Goal: Register for event/course

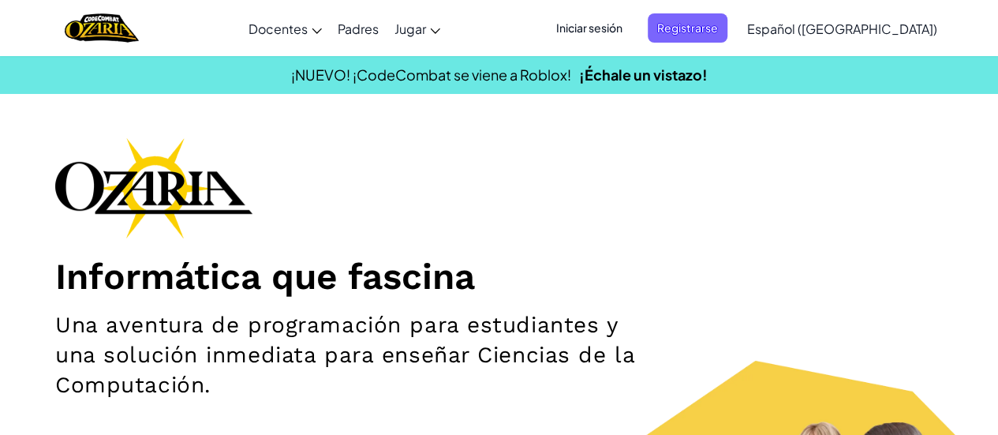
click at [632, 20] on span "Iniciar sesión" at bounding box center [589, 27] width 85 height 29
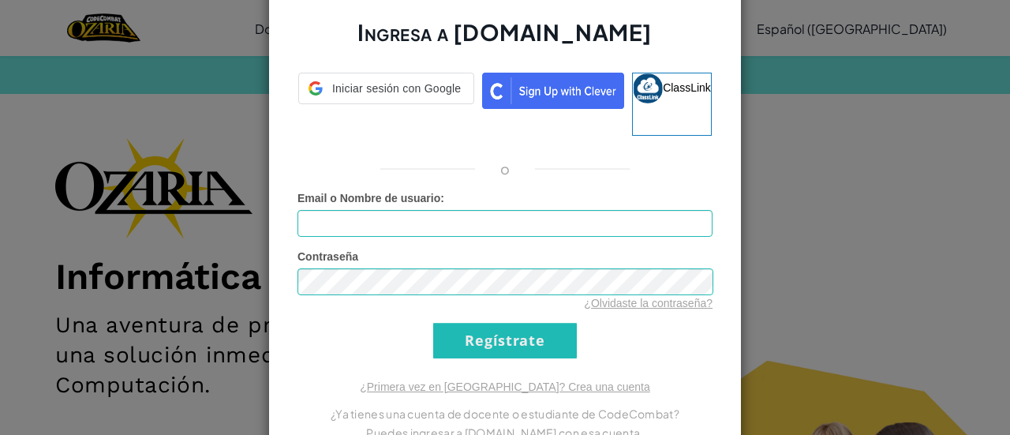
click at [466, 211] on input "Email o Nombre de usuario :" at bounding box center [504, 223] width 415 height 27
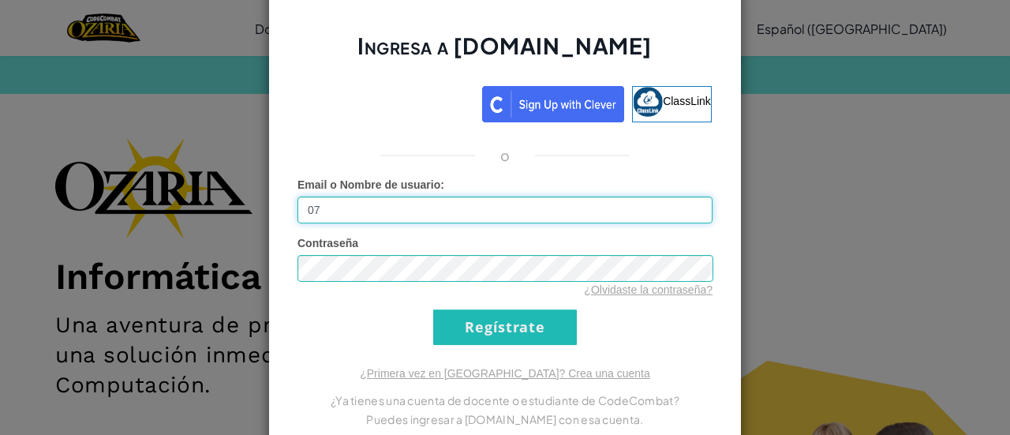
type input "0"
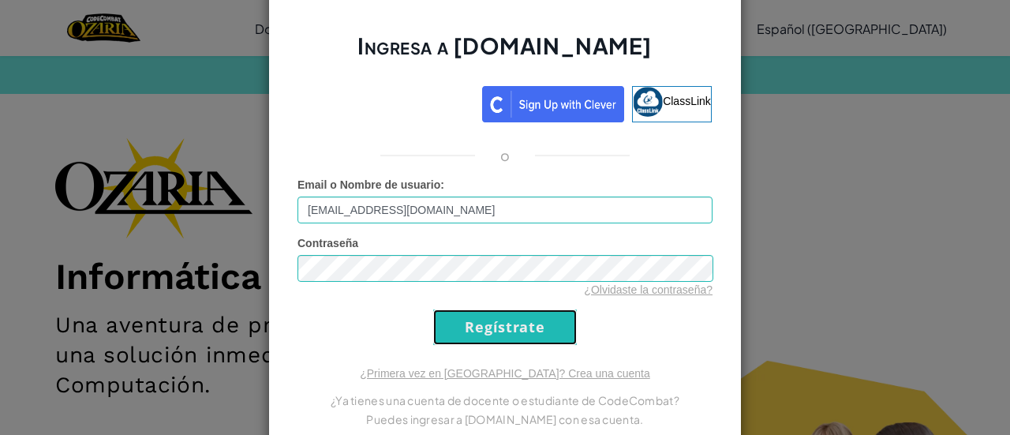
click at [506, 328] on input "Regístrate" at bounding box center [505, 326] width 144 height 35
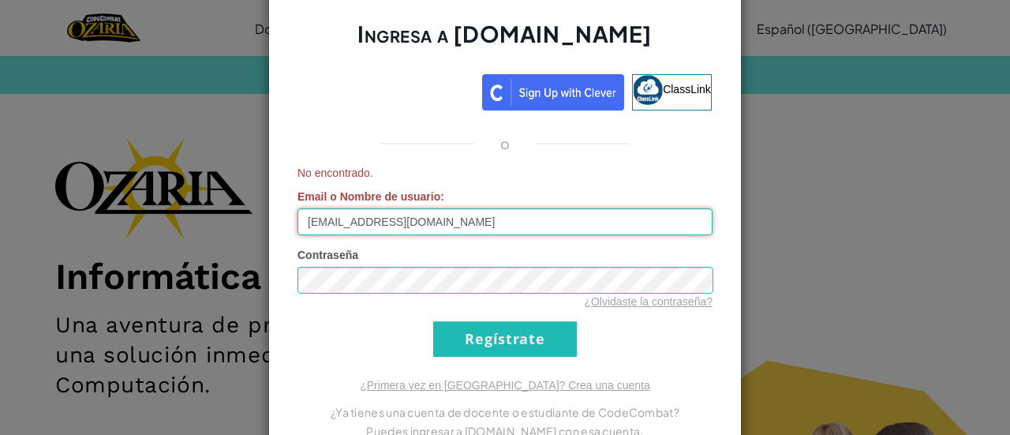
drag, startPoint x: 472, startPoint y: 221, endPoint x: 292, endPoint y: 230, distance: 180.0
click at [297, 230] on input "AL07214741@TECMILENIO.MX" at bounding box center [504, 221] width 415 height 27
drag, startPoint x: 464, startPoint y: 226, endPoint x: 256, endPoint y: 231, distance: 208.3
click at [256, 231] on div "Ingresa a Ozaria.com ClassLink o No encontrado. Email o Nombre de usuario : AL0…" at bounding box center [505, 217] width 1010 height 435
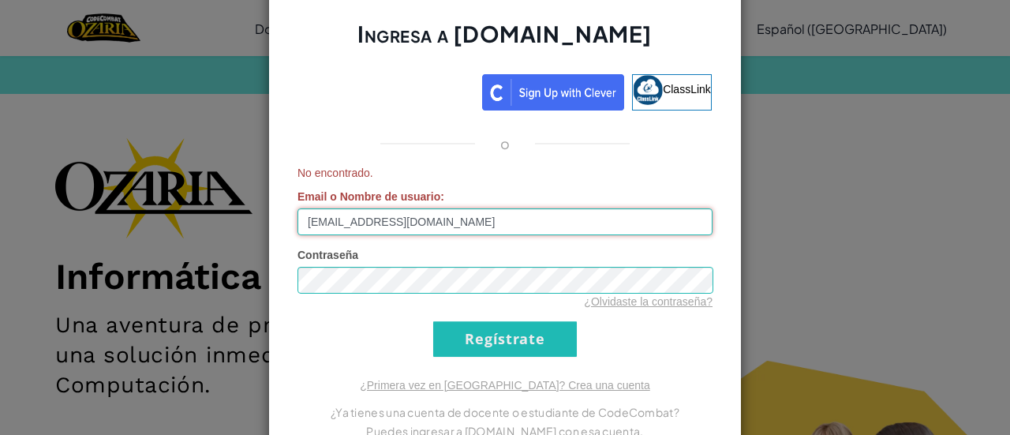
click at [314, 223] on input "AL07214741@TECMILENIO.MX" at bounding box center [504, 221] width 415 height 27
drag, startPoint x: 370, startPoint y: 223, endPoint x: 595, endPoint y: 178, distance: 229.2
click at [595, 178] on div "No encontrado. Email o Nombre de usuario : al07214741@TECMILENIO.MX" at bounding box center [504, 200] width 415 height 70
type input "al07214741@tecmilenio.mx"
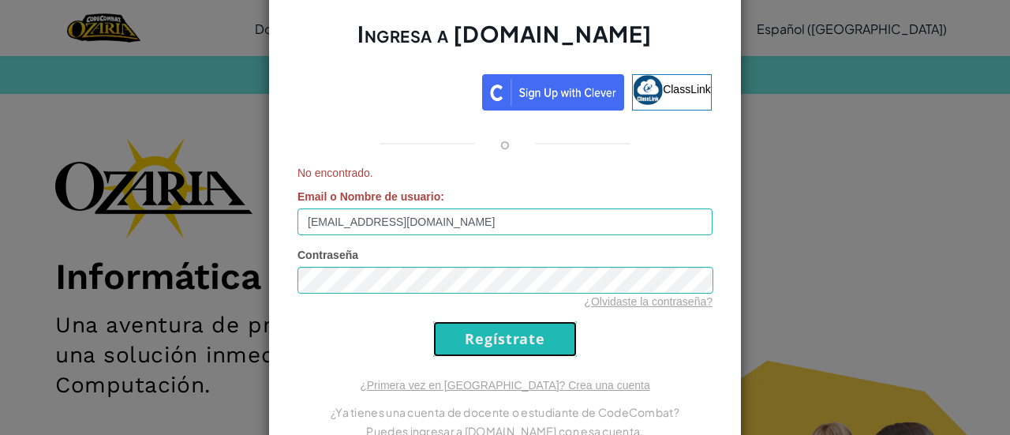
click at [478, 341] on input "Regístrate" at bounding box center [505, 338] width 144 height 35
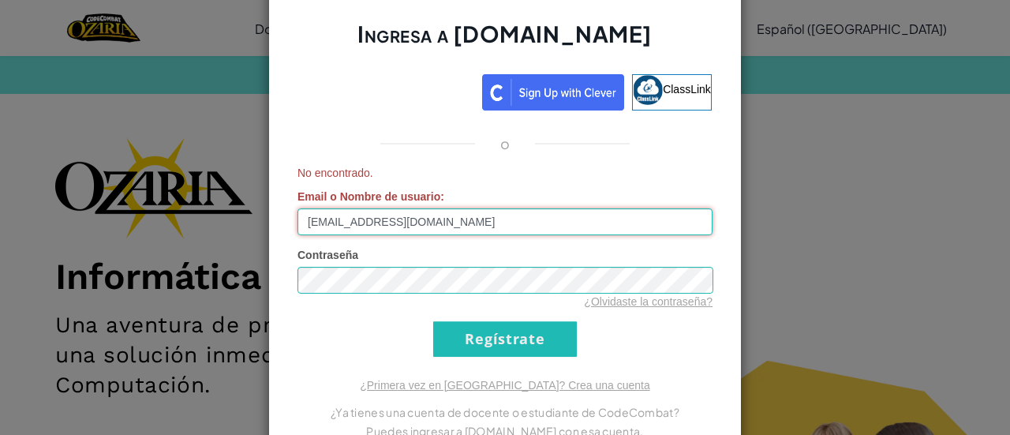
drag, startPoint x: 461, startPoint y: 224, endPoint x: 211, endPoint y: 224, distance: 250.8
click at [211, 224] on div "Ingresa a Ozaria.com ClassLink o No encontrado. Email o Nombre de usuario : al0…" at bounding box center [505, 217] width 1010 height 435
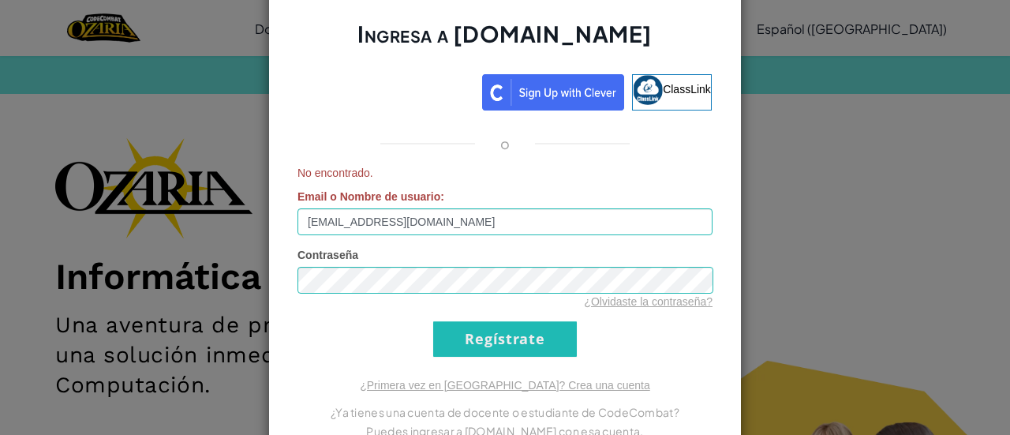
click at [823, 159] on div "Ingresa a Ozaria.com ClassLink o No encontrado. Email o Nombre de usuario : al0…" at bounding box center [505, 217] width 1010 height 435
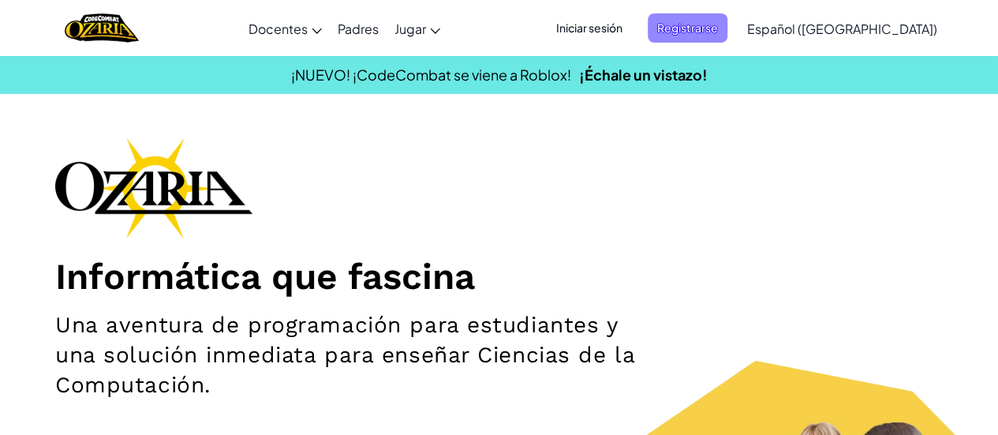
click at [697, 28] on span "Registrarse" at bounding box center [688, 27] width 80 height 29
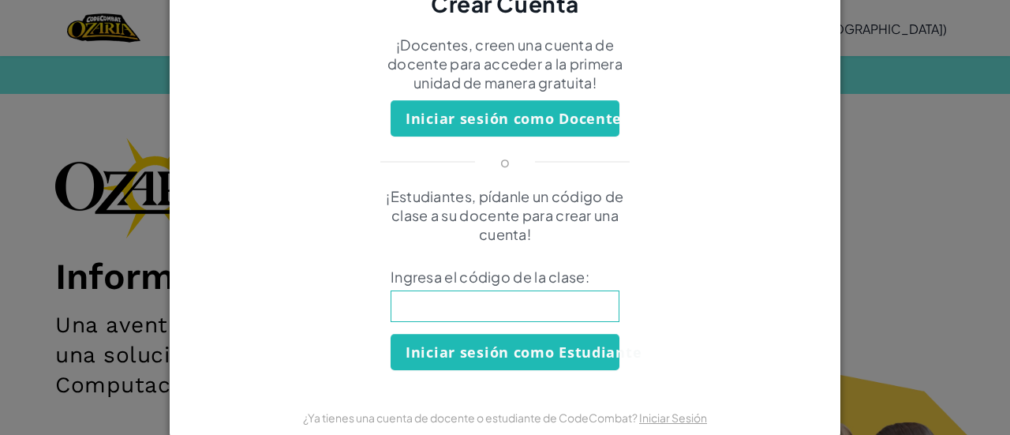
click at [474, 313] on input at bounding box center [504, 306] width 229 height 32
type input "PlaceBeanSoft"
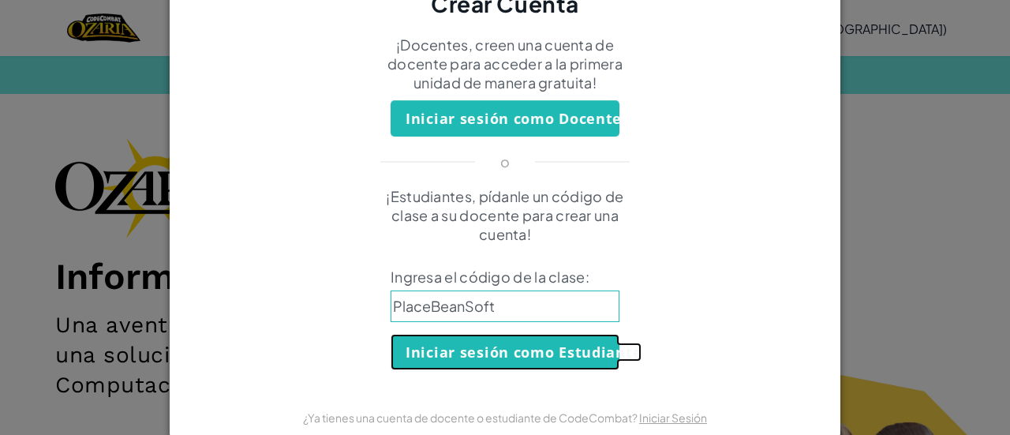
click at [452, 343] on button "Iniciar sesión como Estudiante" at bounding box center [504, 352] width 229 height 36
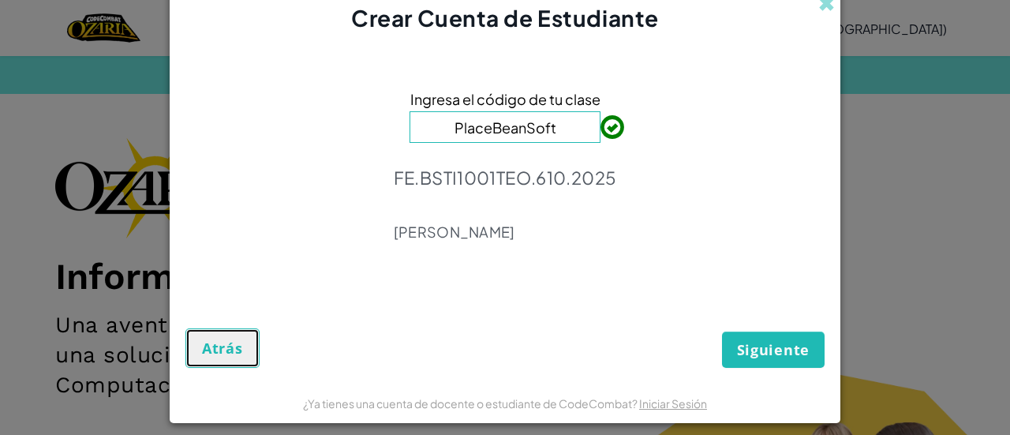
click at [216, 358] on button "Atrás" at bounding box center [222, 347] width 74 height 39
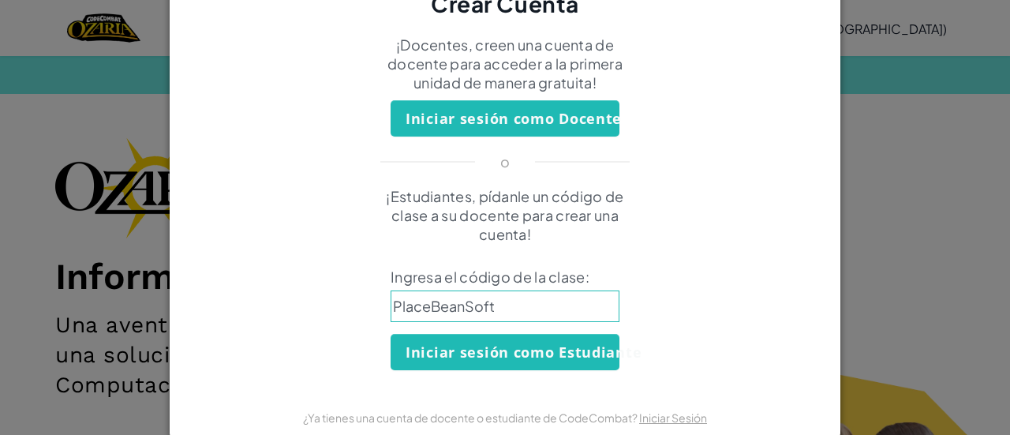
drag, startPoint x: 503, startPoint y: 301, endPoint x: 54, endPoint y: 224, distance: 456.2
click at [54, 224] on div "Crear Cuenta ¡Docentes, creen una cuenta de docente para acceder a la primera u…" at bounding box center [505, 217] width 1010 height 435
click at [505, 298] on input at bounding box center [504, 306] width 229 height 32
click at [497, 293] on input at bounding box center [504, 306] width 229 height 32
click at [479, 306] on input at bounding box center [504, 306] width 229 height 32
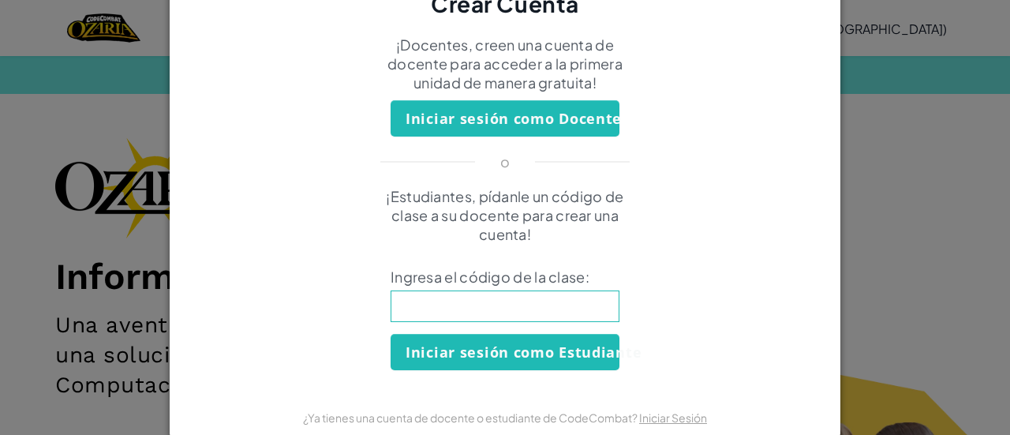
paste input "JellyFaceName"
type input "JellyFaceName"
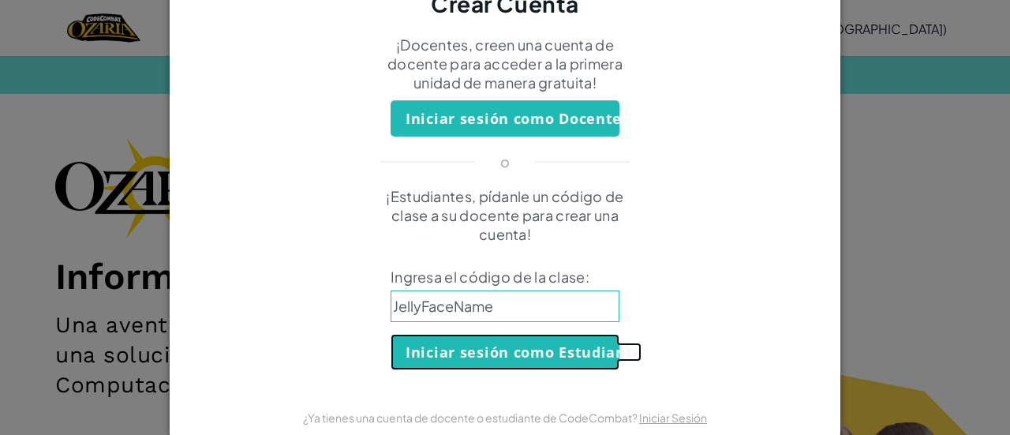
click at [477, 359] on button "Iniciar sesión como Estudiante" at bounding box center [504, 352] width 229 height 36
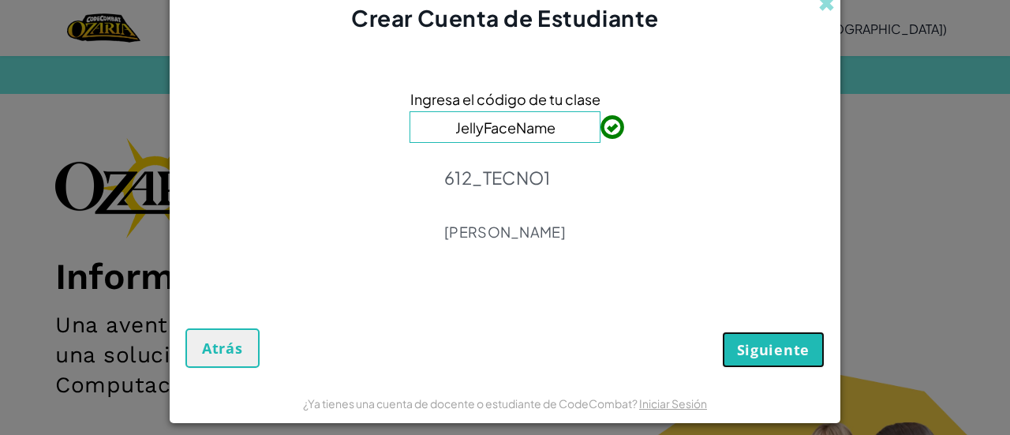
click at [763, 354] on span "Siguiente" at bounding box center [773, 349] width 73 height 19
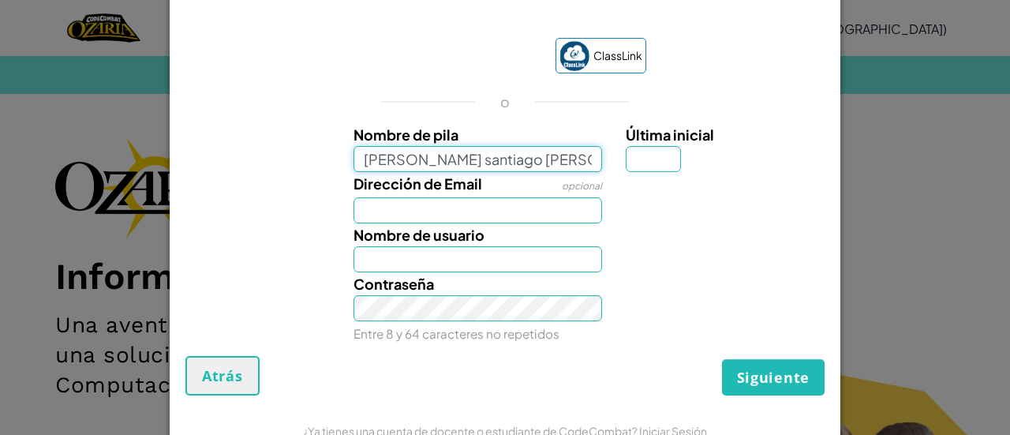
type input "leonel santiago garcia molina"
type input "Leonel santiago garcia molina"
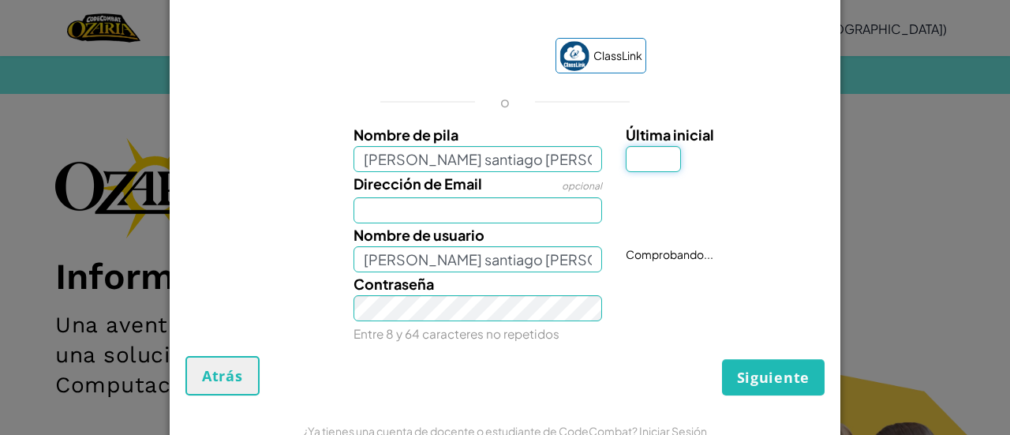
click at [653, 161] on input "Última inicial" at bounding box center [652, 159] width 55 height 26
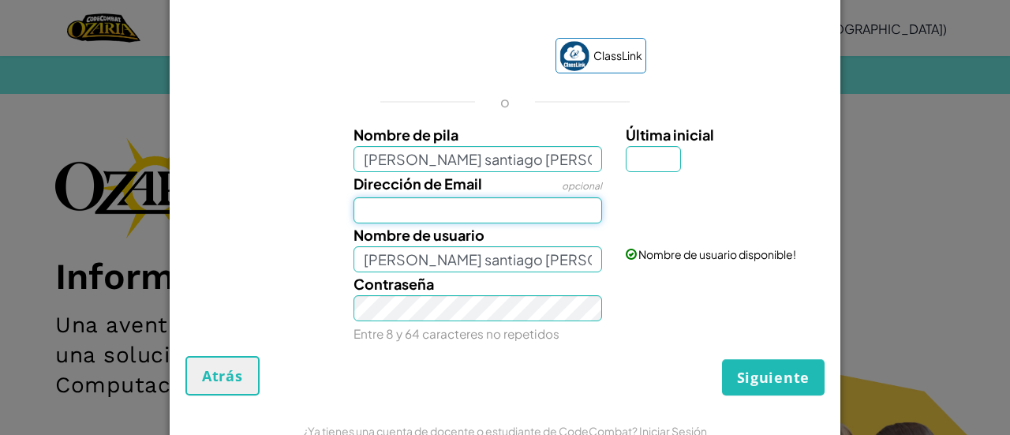
click at [550, 203] on input "Dirección de Email" at bounding box center [477, 210] width 249 height 26
click at [555, 265] on input "Leonel santiago garcia molina" at bounding box center [477, 259] width 249 height 26
click at [447, 211] on input "al07214741" at bounding box center [477, 210] width 249 height 26
type input "al07214741@tecmilenio.mx"
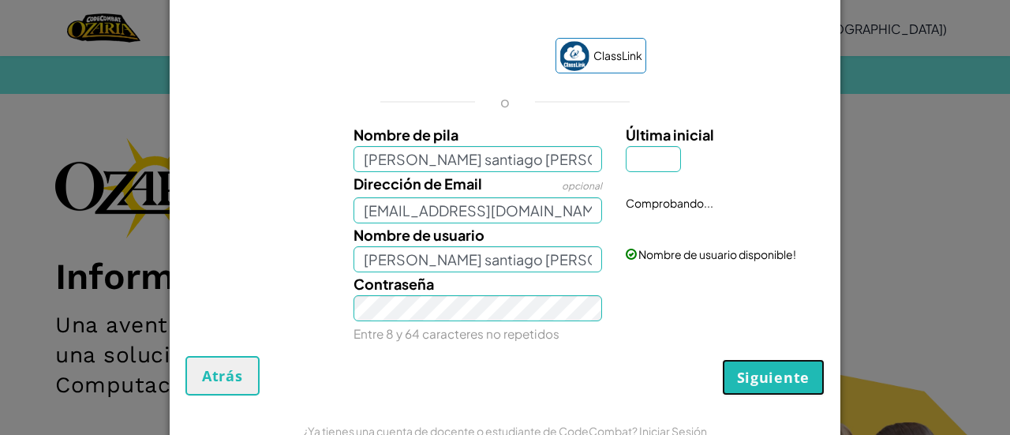
click at [782, 378] on span "Siguiente" at bounding box center [773, 377] width 73 height 19
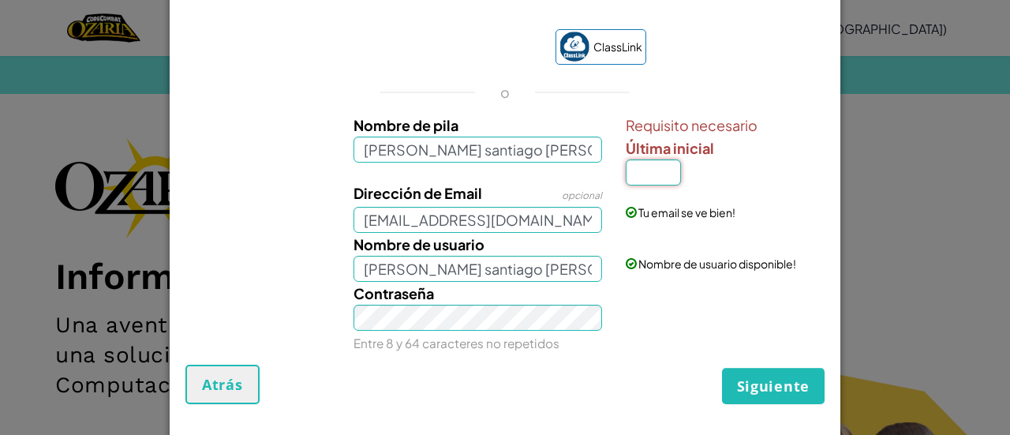
click at [637, 168] on input "Última inicial" at bounding box center [652, 172] width 55 height 26
type input "M"
type input "Leonel santiago garcia molinaM"
click at [776, 387] on span "Siguiente" at bounding box center [773, 385] width 73 height 19
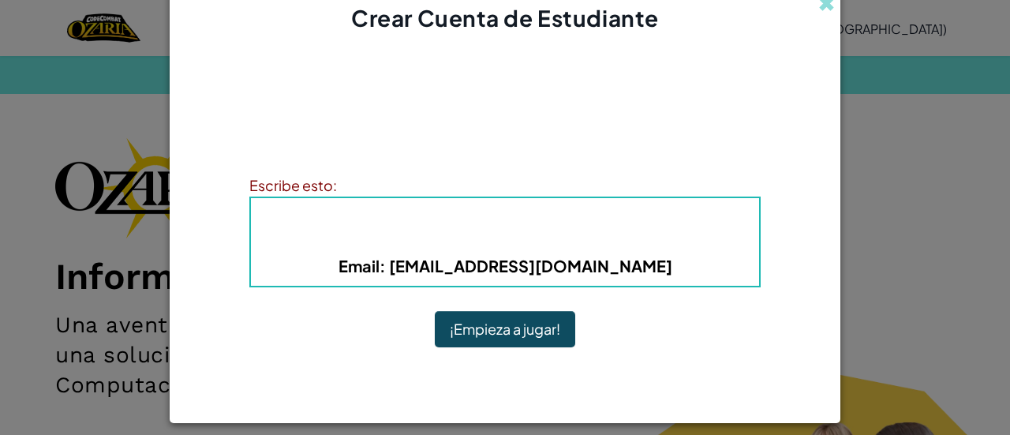
click at [497, 311] on button "¡Empieza a jugar!" at bounding box center [505, 329] width 140 height 36
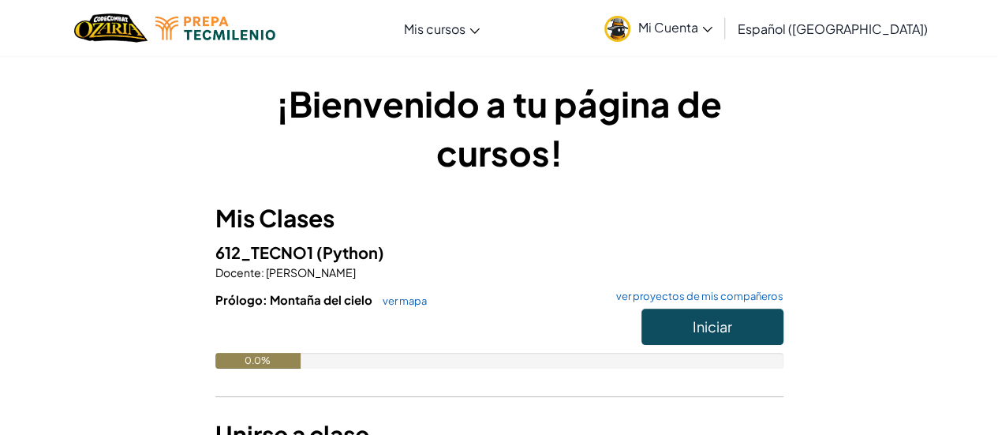
click at [712, 31] on span "Mi Cuenta" at bounding box center [675, 27] width 74 height 17
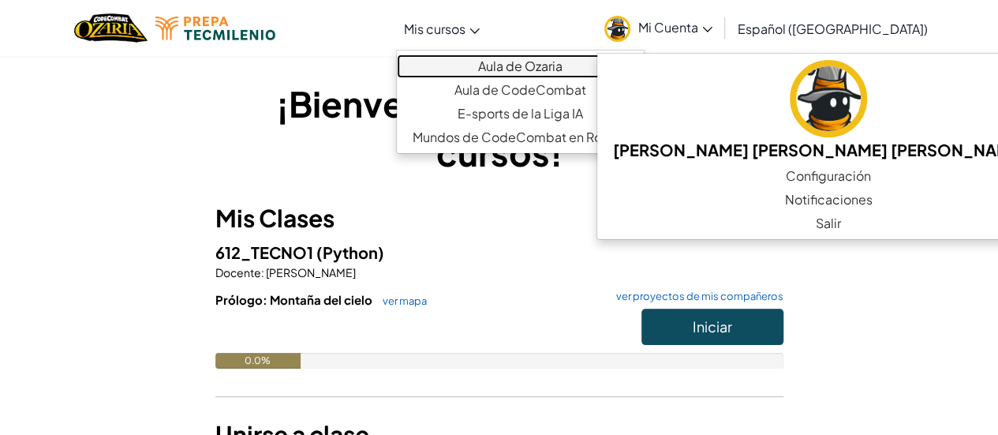
click at [514, 73] on link "Aula de Ozaria" at bounding box center [520, 66] width 247 height 24
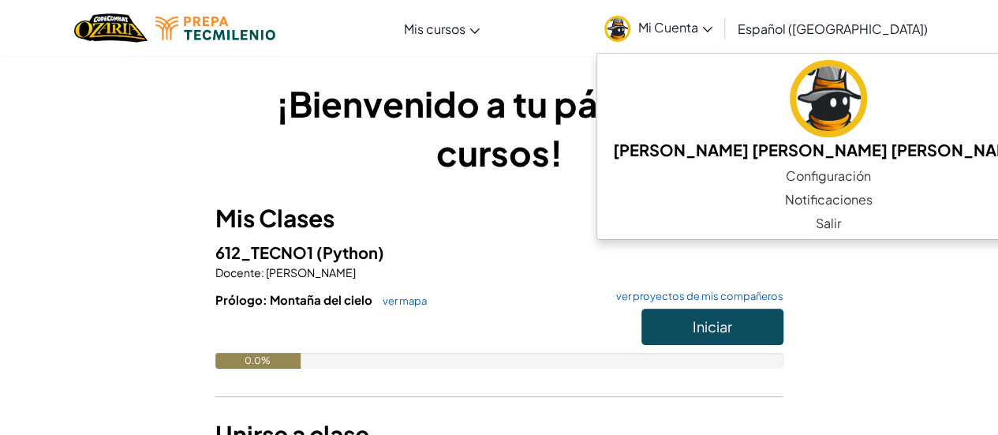
click at [458, 277] on p "Docente : [PERSON_NAME]" at bounding box center [499, 272] width 568 height 16
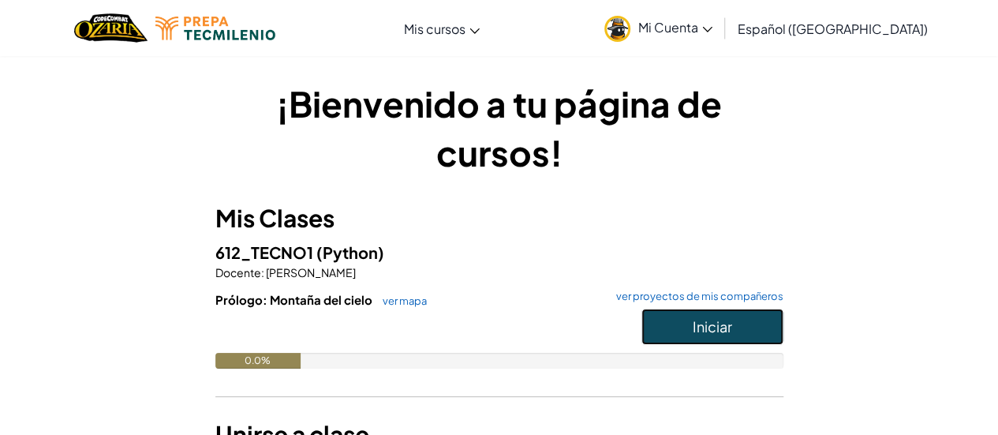
click at [713, 330] on span "Iniciar" at bounding box center [712, 326] width 39 height 18
